Goal: Task Accomplishment & Management: Manage account settings

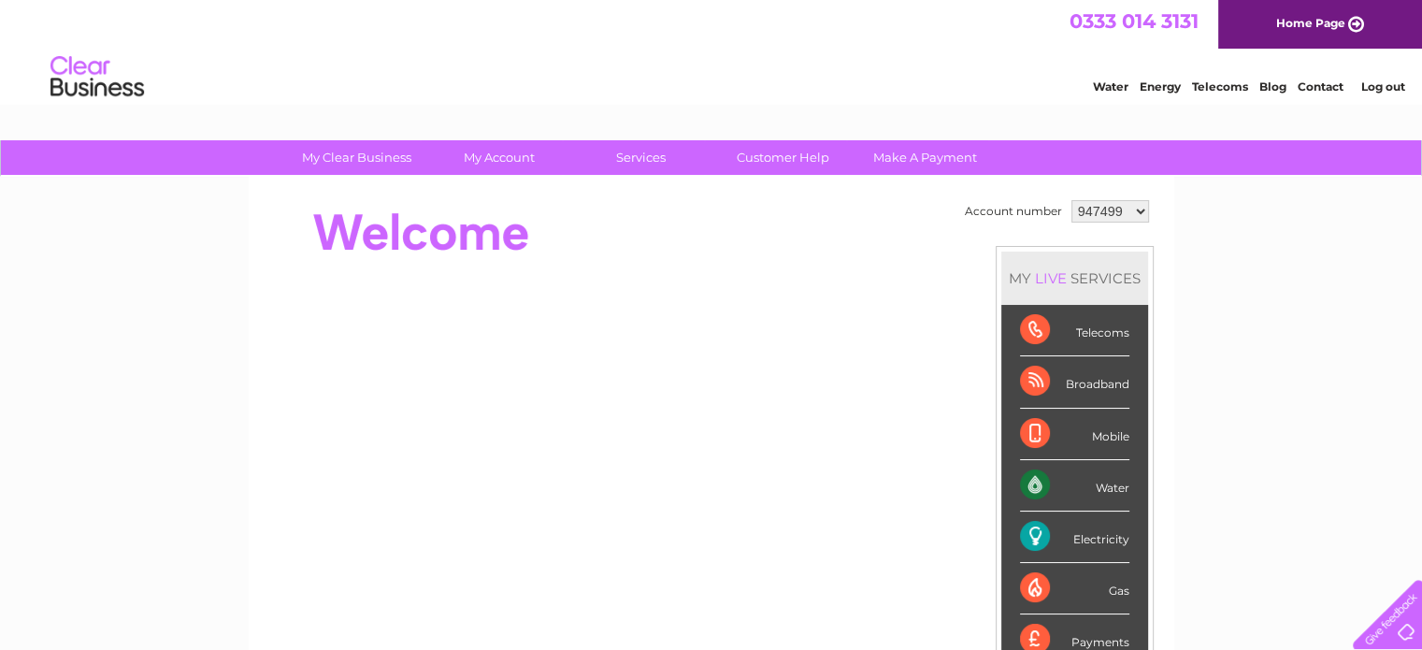
click at [1088, 207] on select "947499 1079580" at bounding box center [1111, 211] width 78 height 22
select select "1079580"
click at [1072, 200] on select "947499 1079580" at bounding box center [1111, 211] width 78 height 22
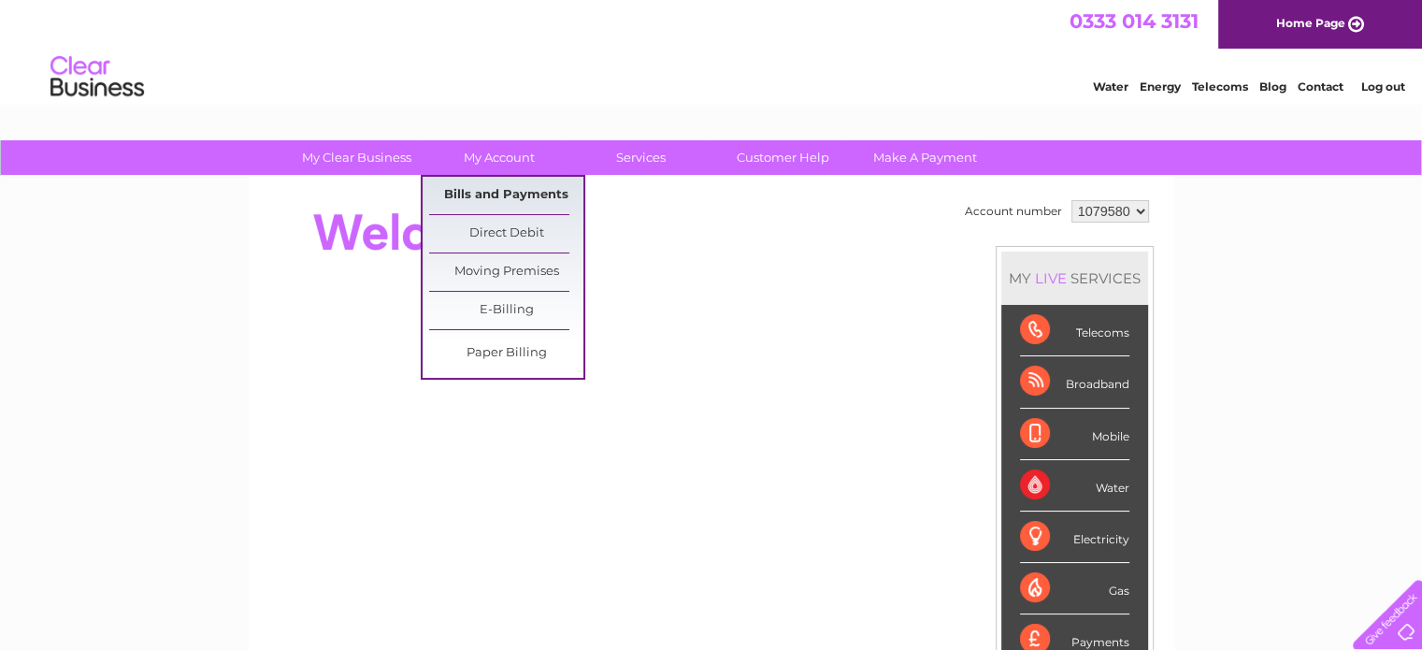
click at [511, 194] on link "Bills and Payments" at bounding box center [506, 195] width 154 height 37
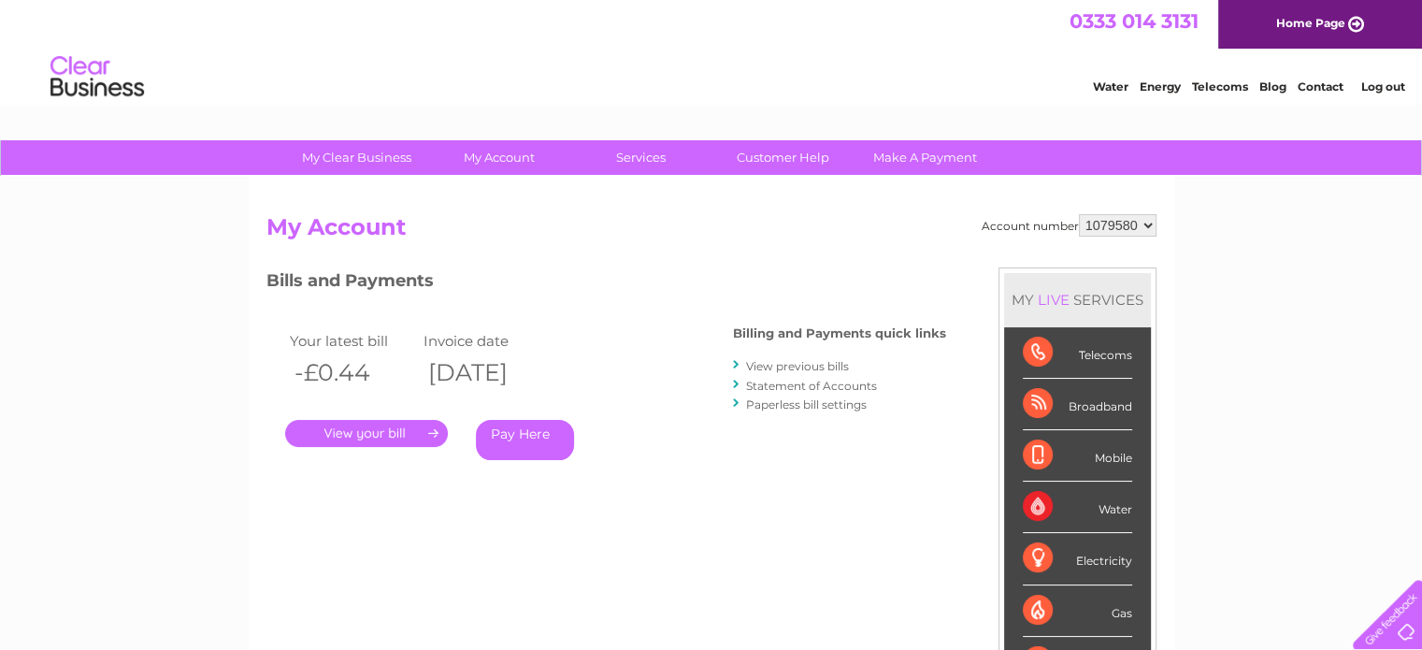
click at [1102, 231] on select "947499 1079580" at bounding box center [1118, 225] width 78 height 22
select select "947499"
click at [1079, 214] on select "947499 1079580" at bounding box center [1118, 225] width 78 height 22
click at [357, 437] on link "." at bounding box center [366, 433] width 163 height 27
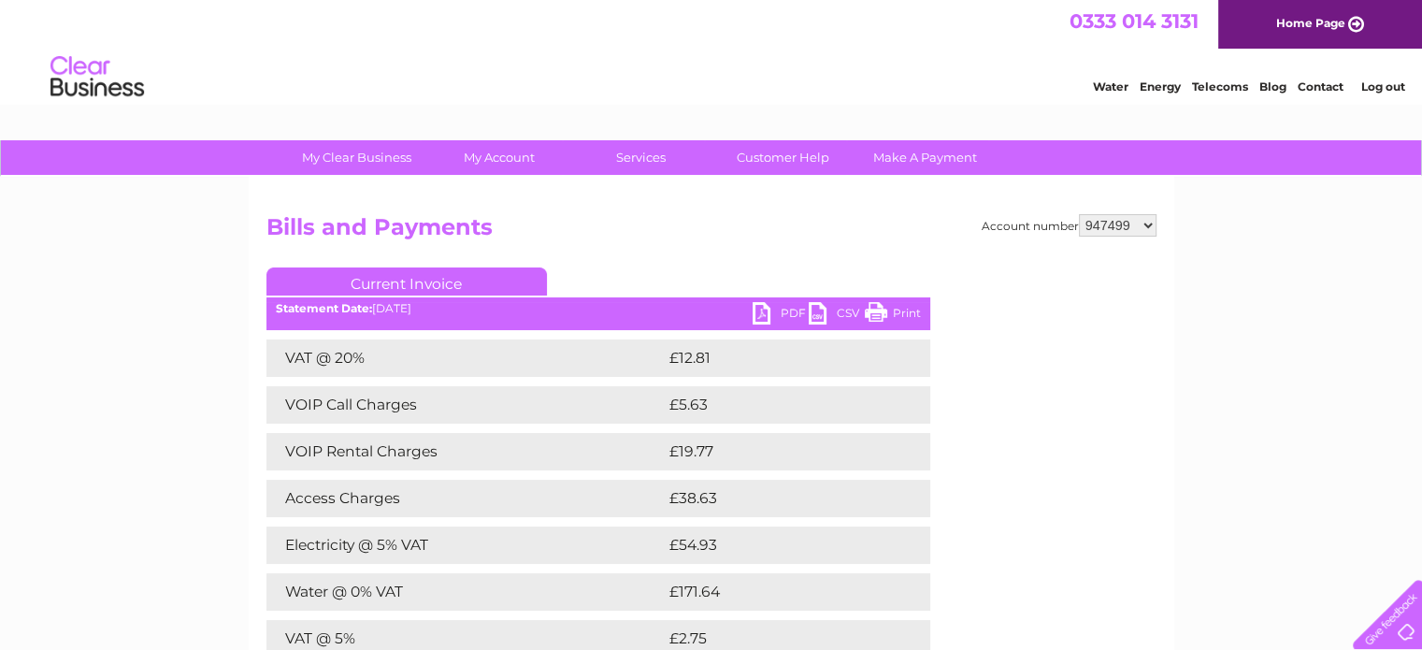
click at [782, 319] on link "PDF" at bounding box center [781, 315] width 56 height 27
